Goal: Task Accomplishment & Management: Use online tool/utility

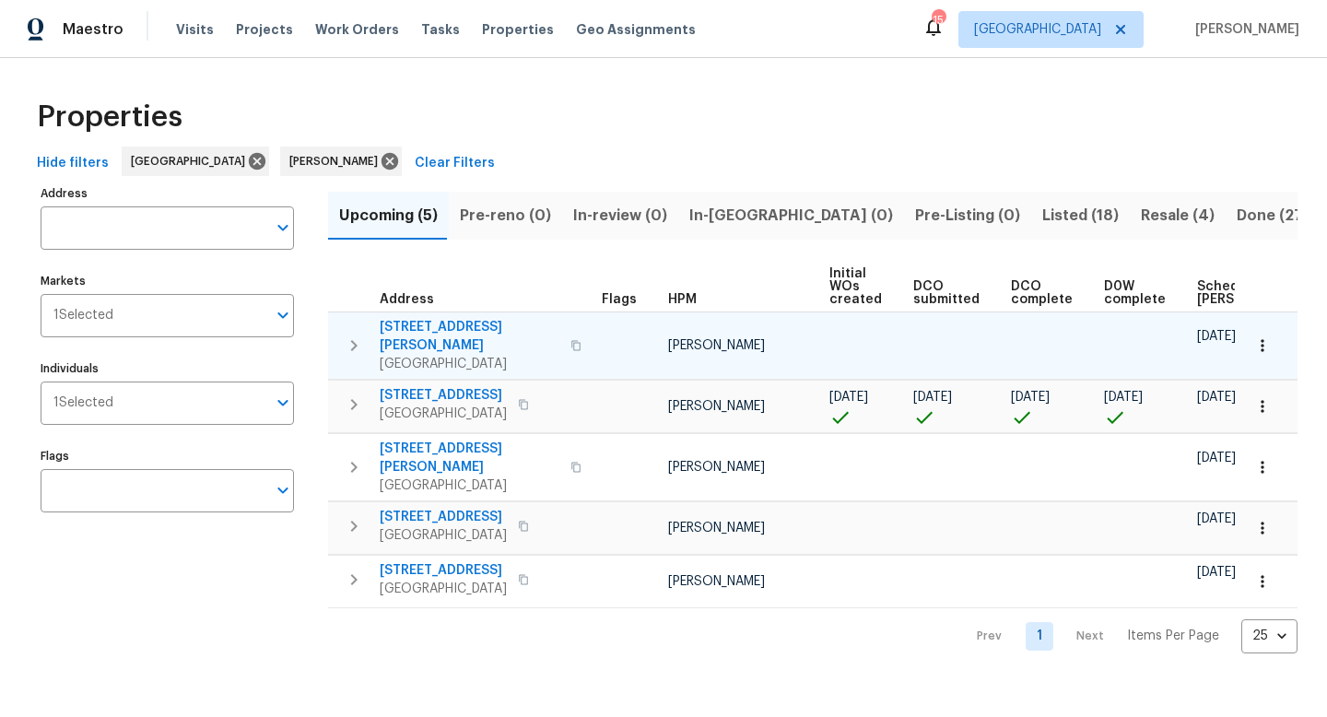
click at [1253, 337] on icon "button" at bounding box center [1262, 345] width 18 height 18
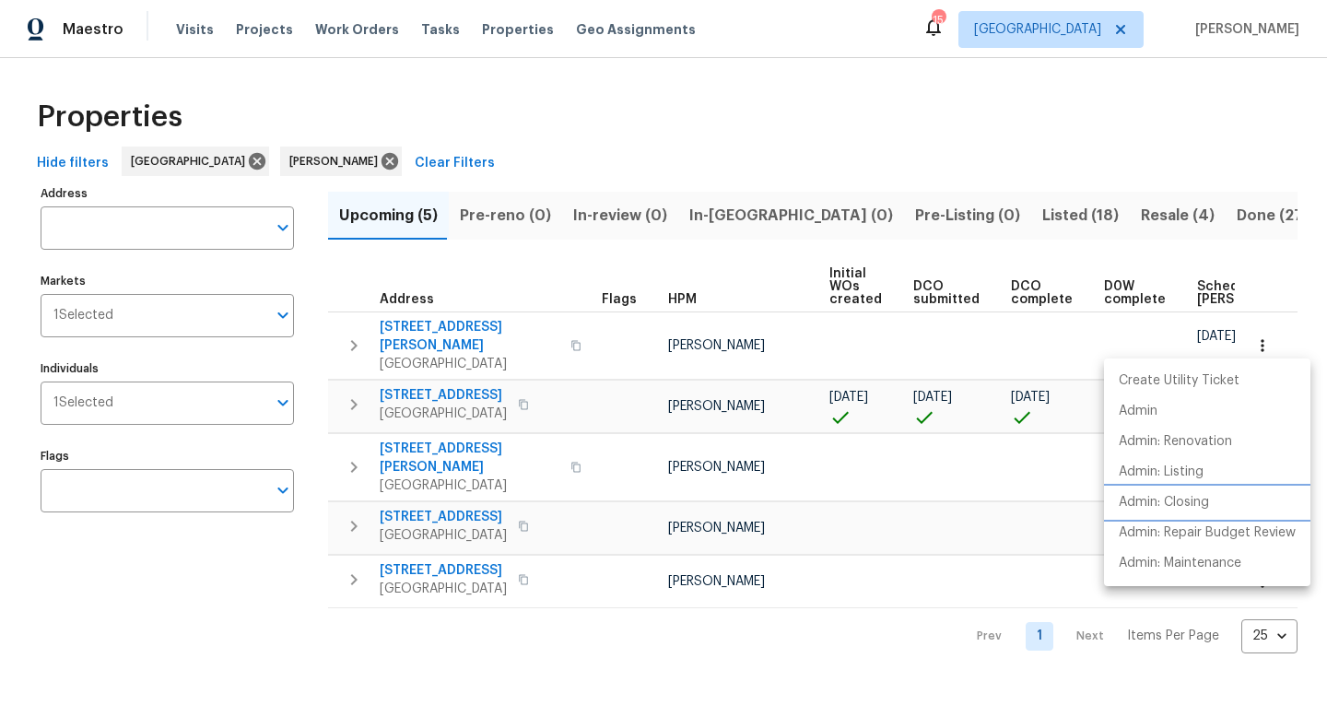
click at [1189, 502] on p "Admin: Closing" at bounding box center [1164, 502] width 90 height 19
